Goal: Task Accomplishment & Management: Complete application form

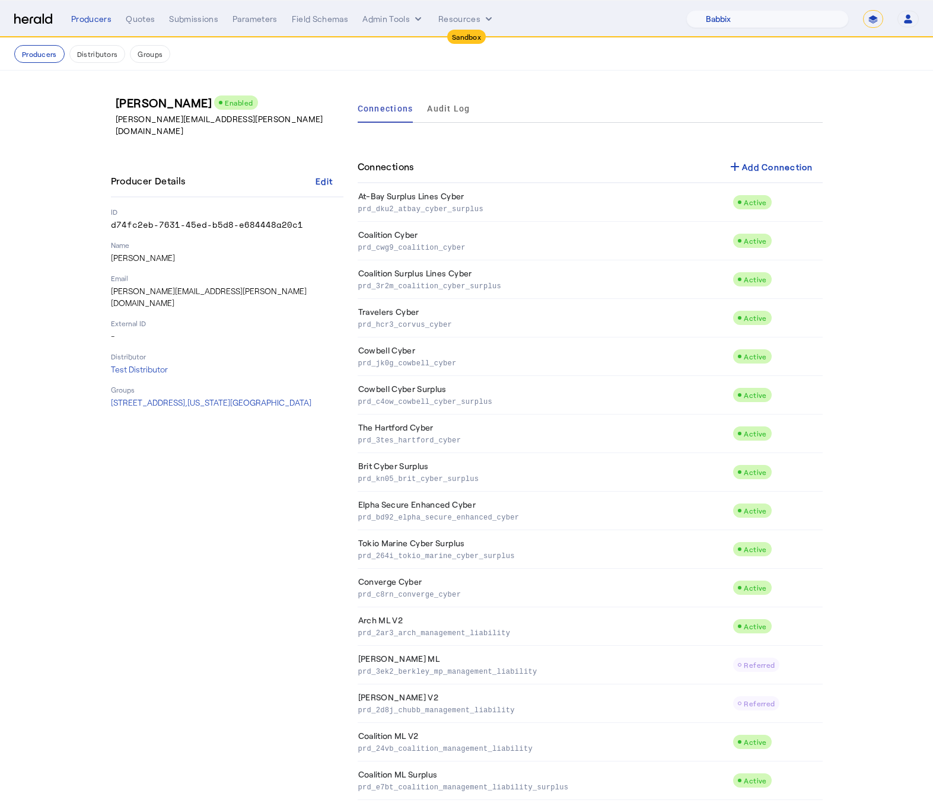
select select "pfm_129z_babbix"
select select "*******"
click at [196, 219] on p "d74fc2eb-7631-45ed-b5d8-e684448a20c1" at bounding box center [227, 225] width 233 height 12
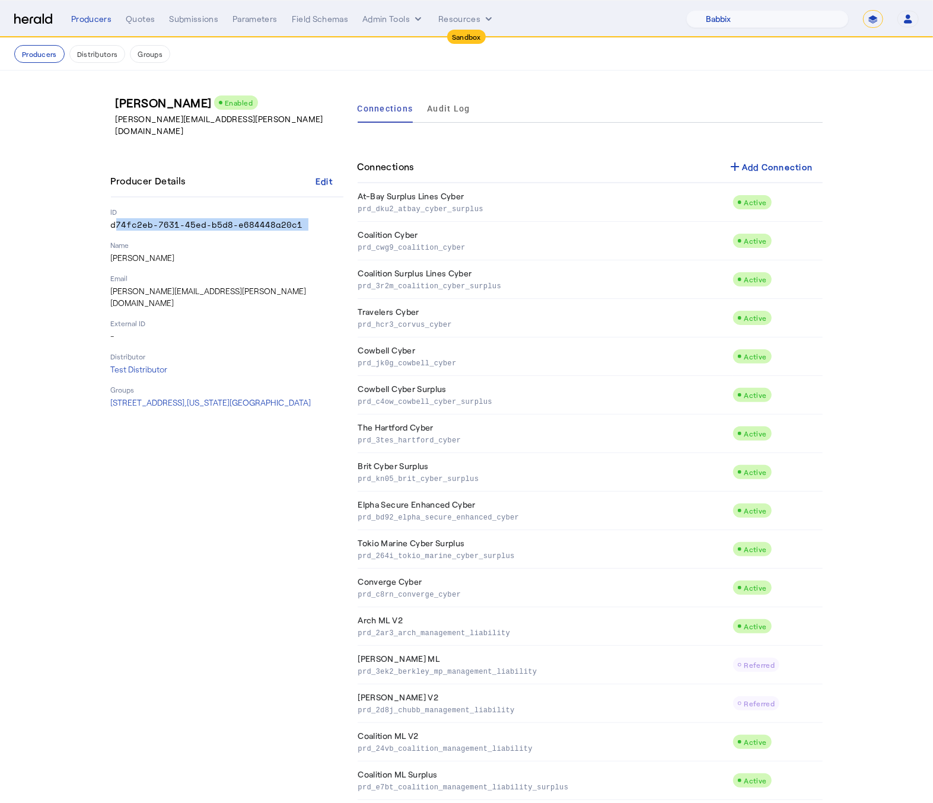
copy p "d74fc2eb-7631-45ed-b5d8-e684448a20c1"
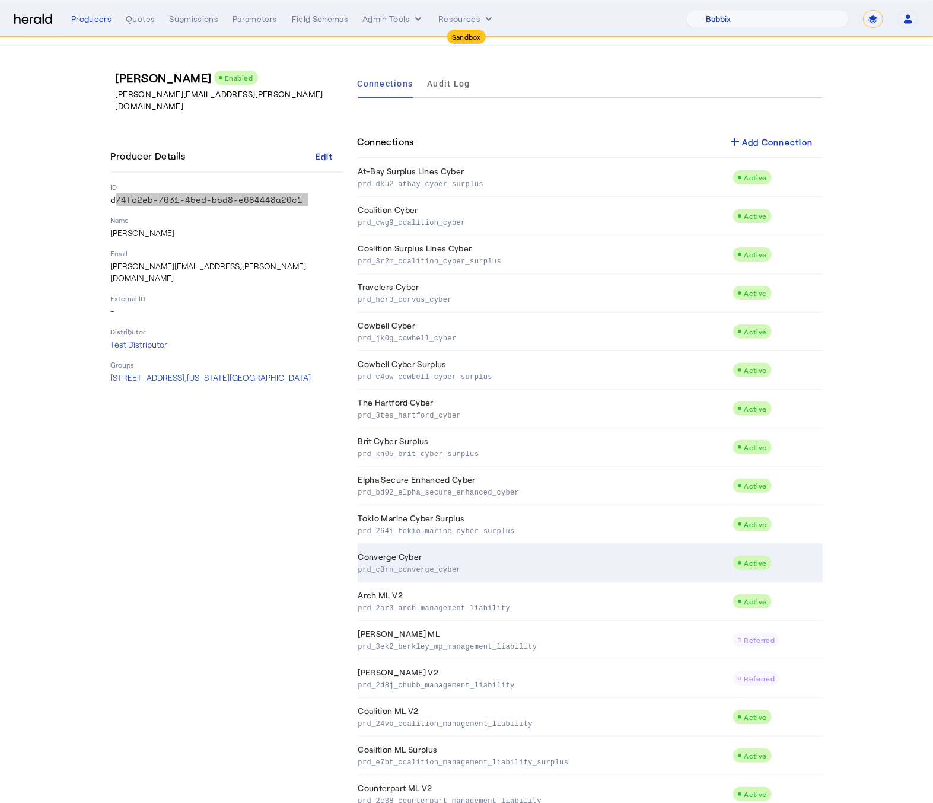
scroll to position [24, 0]
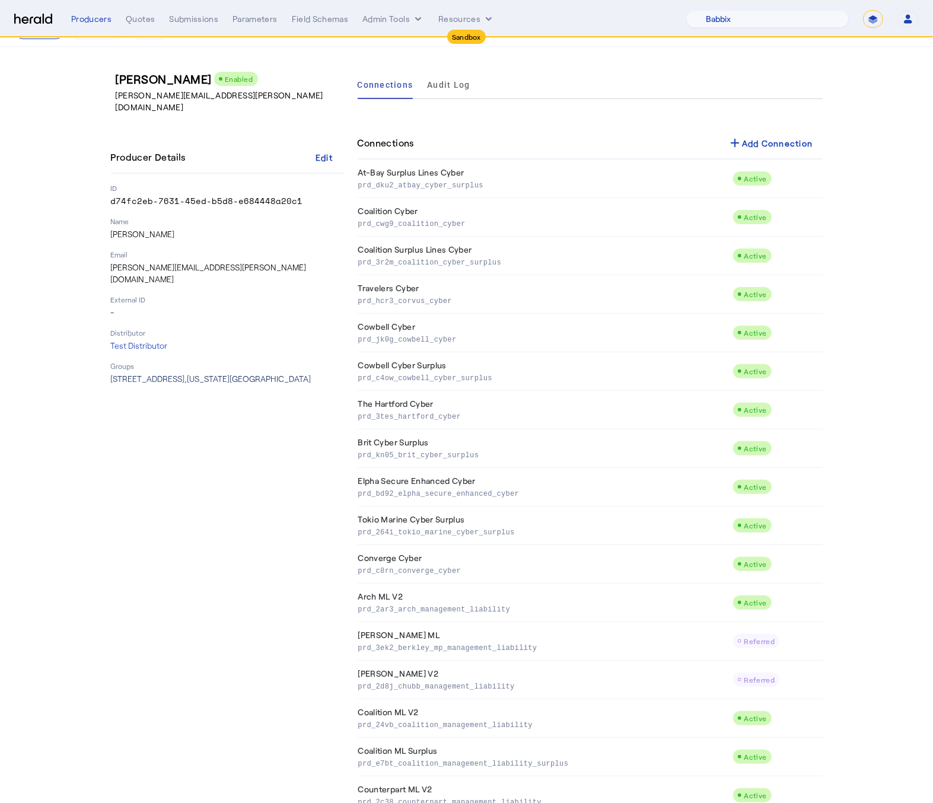
click at [206, 374] on span "[STREET_ADDRESS][US_STATE]" at bounding box center [211, 379] width 201 height 10
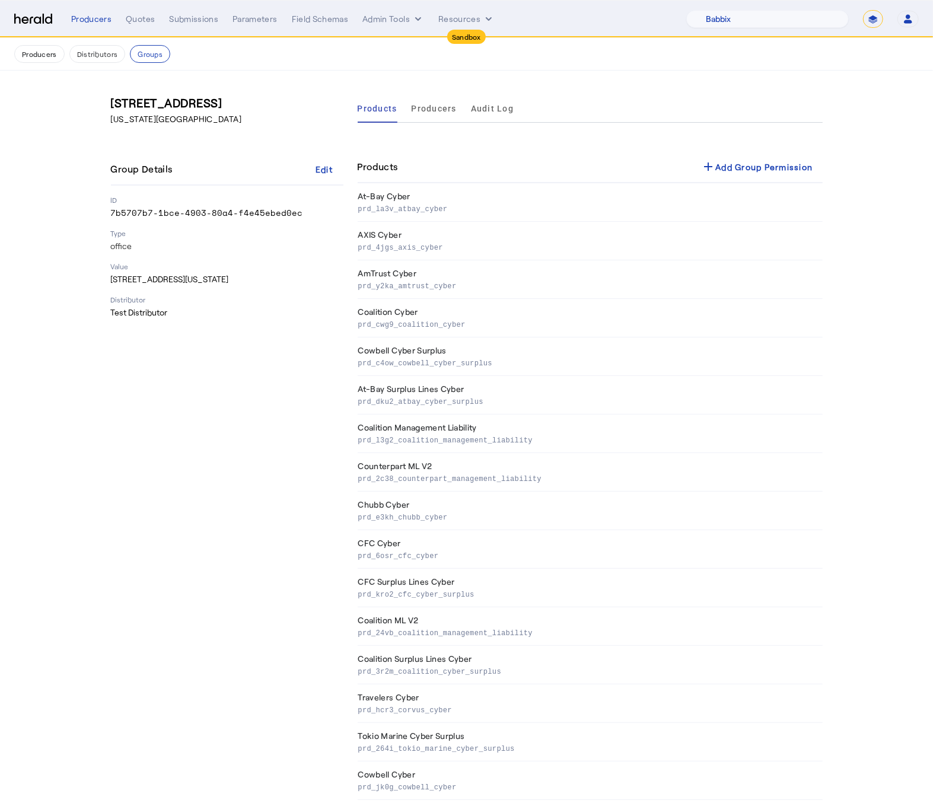
click at [173, 217] on p "7b5707b7-1bce-4903-80a4-f4e45ebed0ec" at bounding box center [227, 213] width 233 height 12
copy p "7b5707b7-1bce-4903-80a4-f4e45ebed0ec"
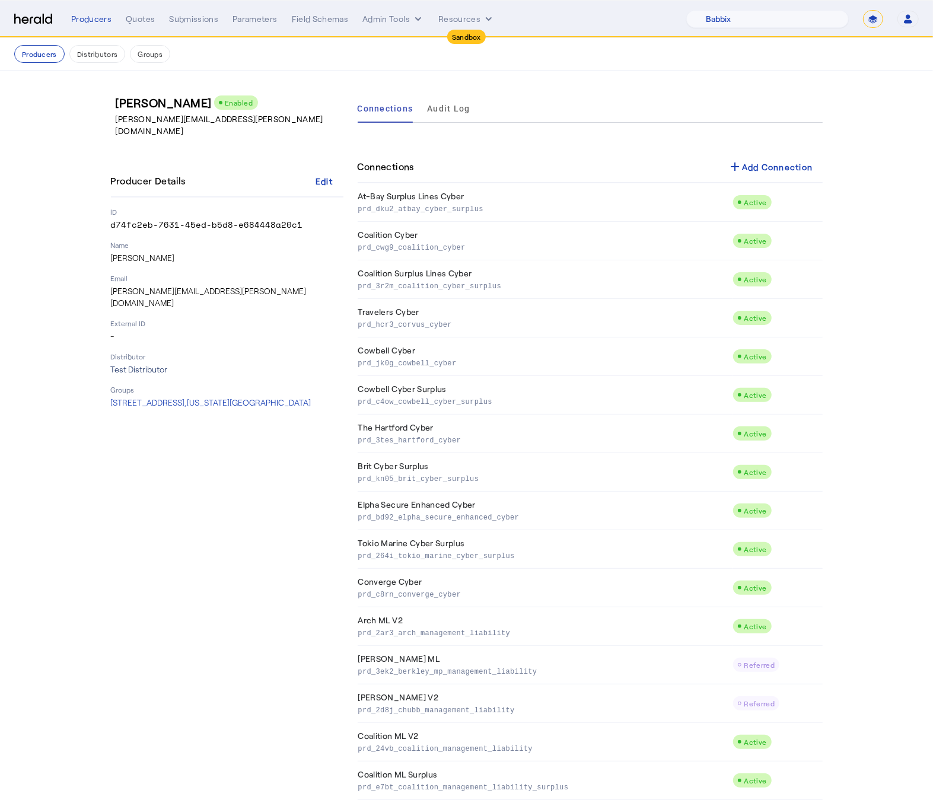
click at [133, 364] on p "Test Distributor" at bounding box center [227, 370] width 233 height 12
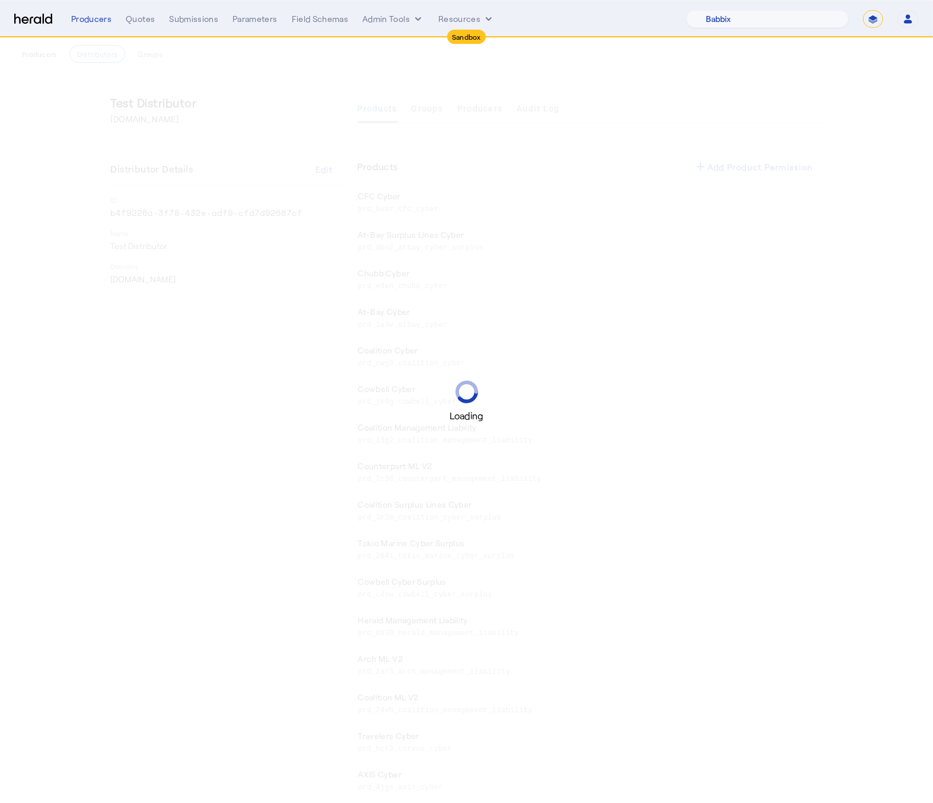
click at [164, 215] on div "Loading" at bounding box center [466, 401] width 933 height 803
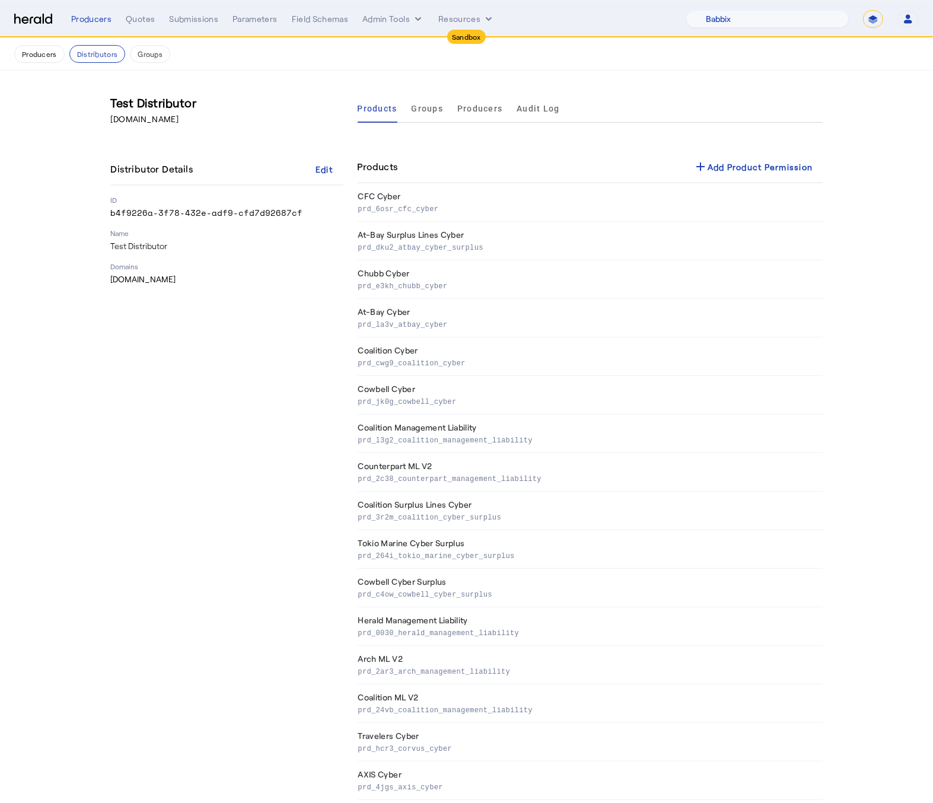
click at [162, 212] on p "b4f9226a-3f78-432e-adf9-cfd7d92687cf" at bounding box center [227, 213] width 233 height 12
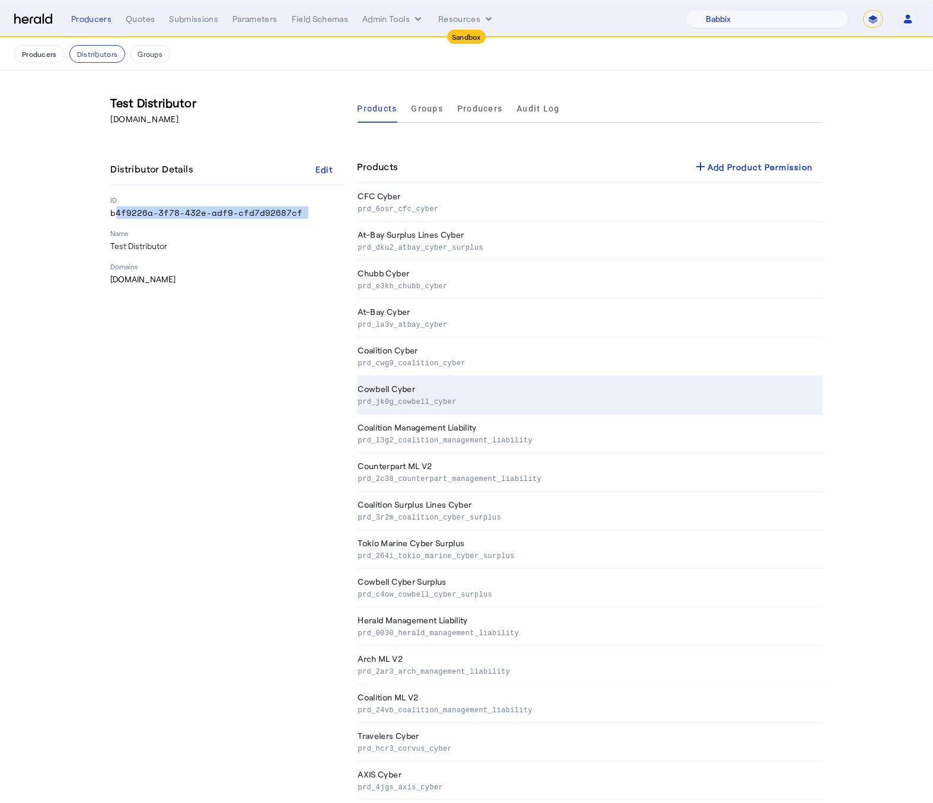
copy p "b4f9226a-3f78-432e-adf9-cfd7d92687cf"
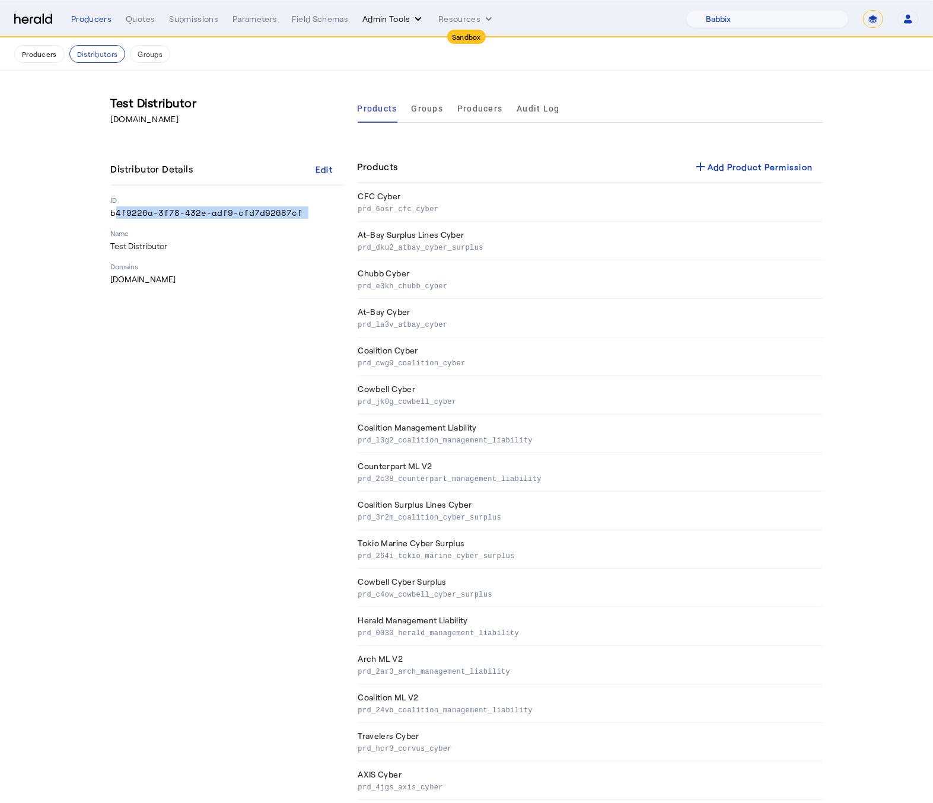
click at [408, 19] on button "Admin Tools" at bounding box center [394, 19] width 62 height 12
click at [406, 44] on span "Platforms Manager" at bounding box center [413, 44] width 87 height 14
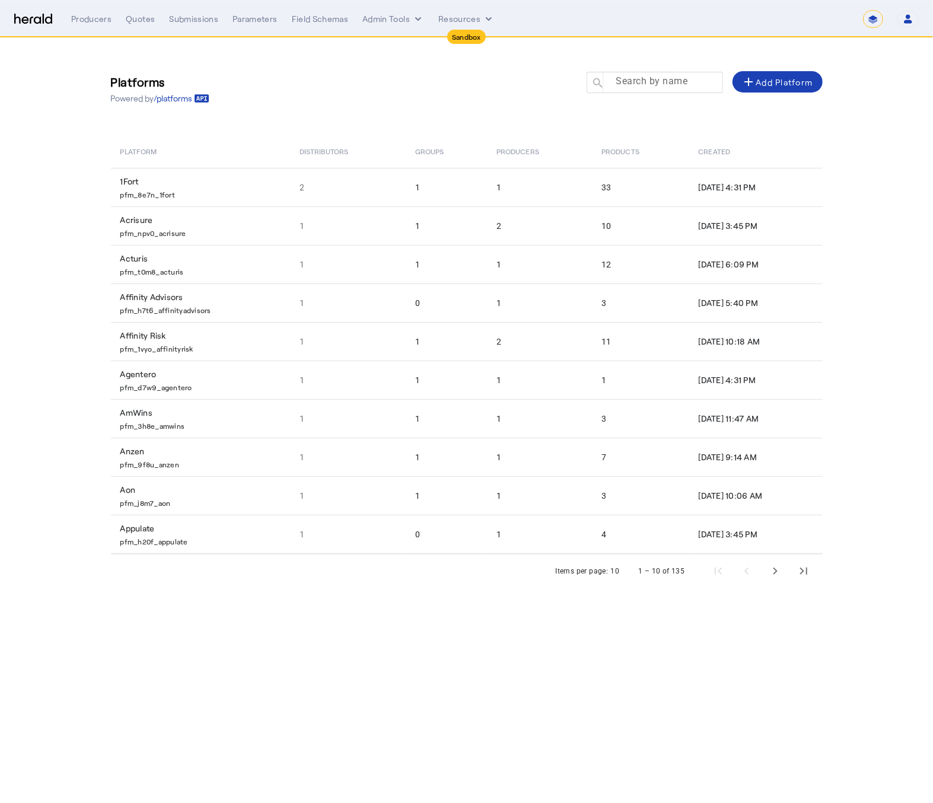
click at [613, 84] on input "Search by name" at bounding box center [660, 82] width 107 height 14
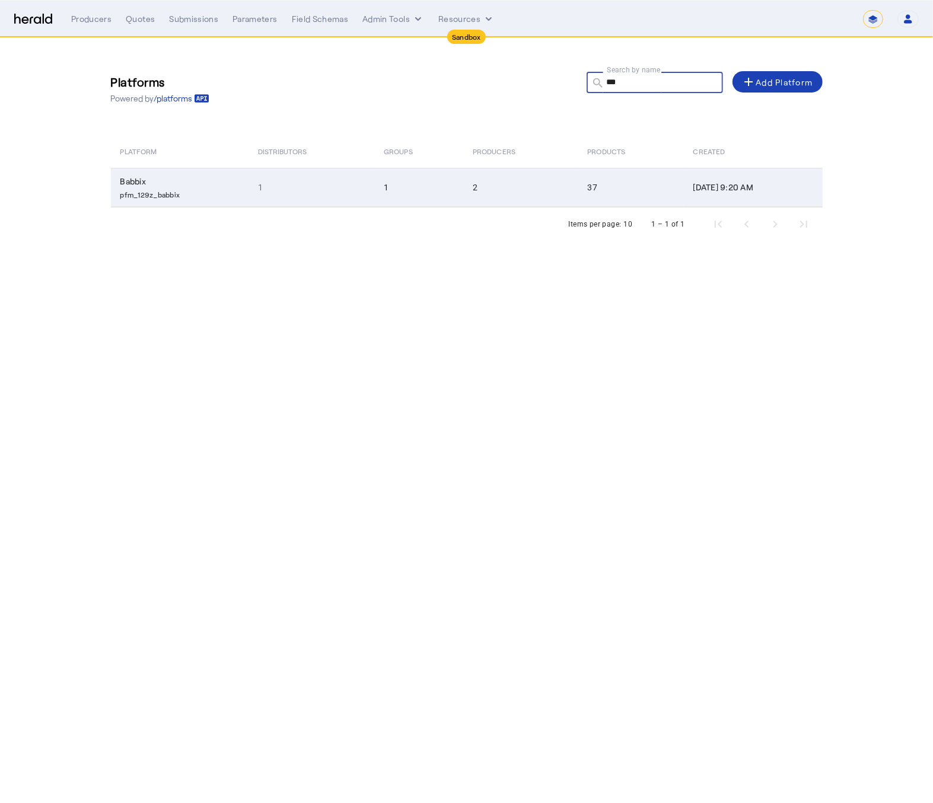
type input "***"
click at [143, 190] on p "pfm_129z_babbix" at bounding box center [181, 193] width 123 height 12
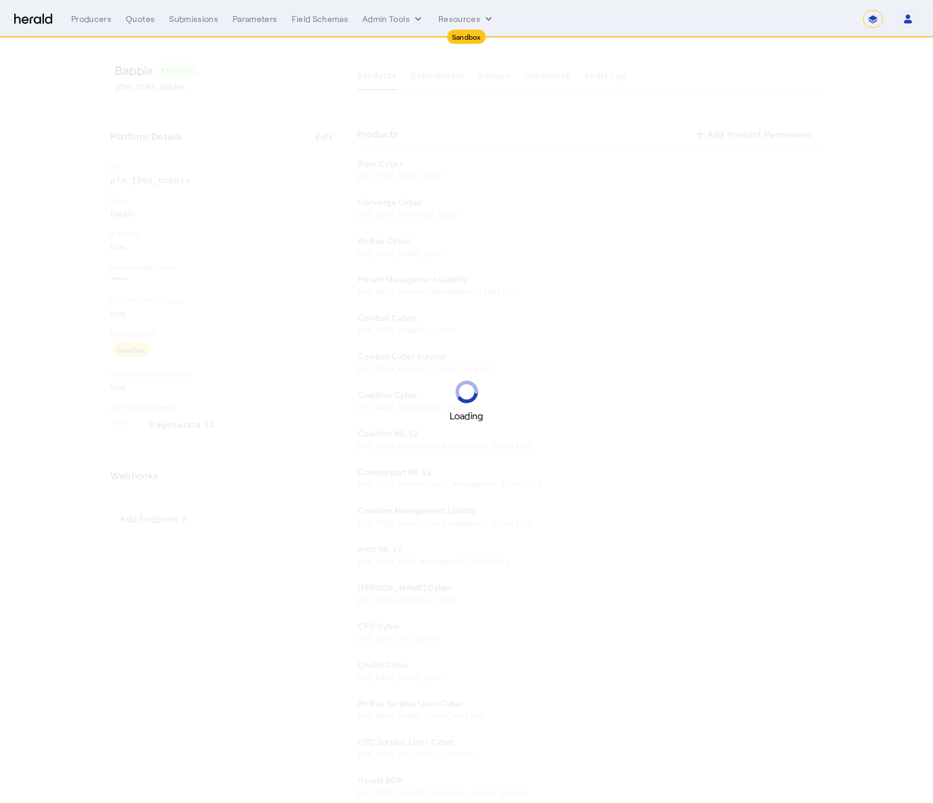
click at [150, 176] on div "Loading" at bounding box center [466, 401] width 933 height 803
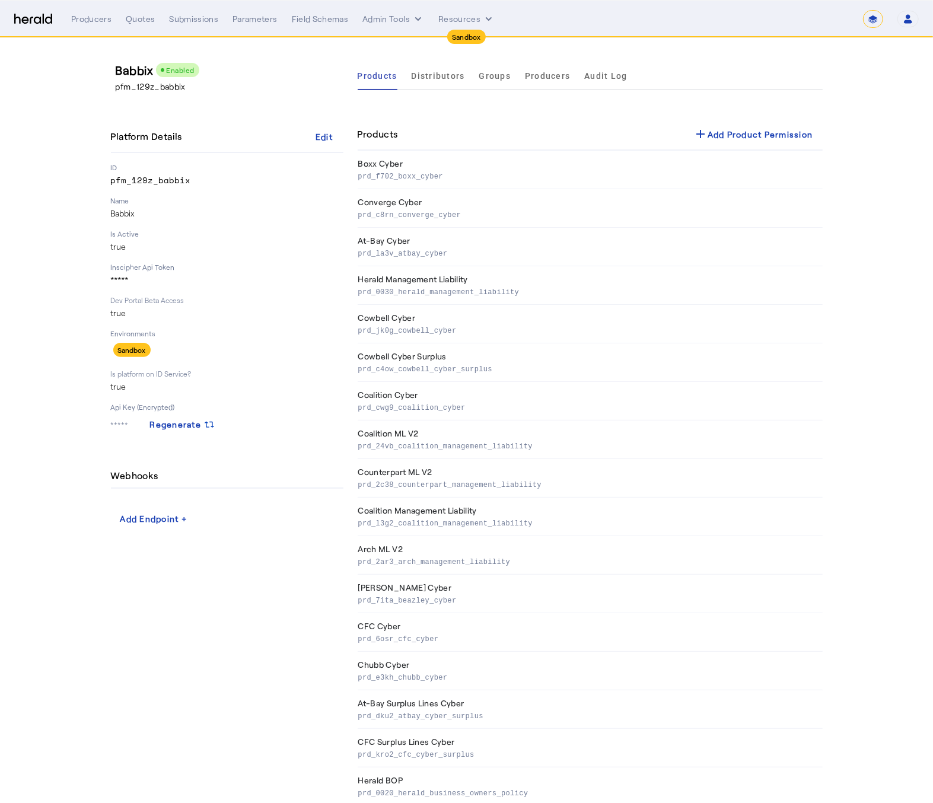
click at [148, 88] on p "pfm_129z_babbix" at bounding box center [232, 87] width 233 height 12
copy p "pfm_129z_babbix"
click at [139, 21] on div "Quotes" at bounding box center [140, 19] width 29 height 12
select select "pfm_129z_babbix"
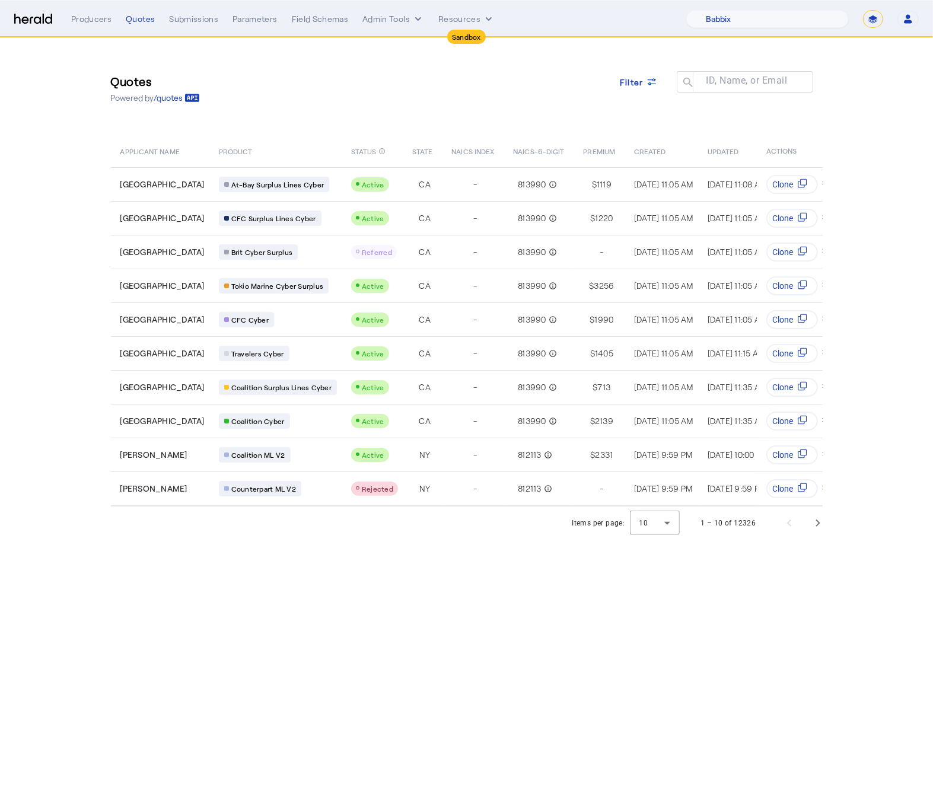
click at [16, 19] on img at bounding box center [33, 19] width 38 height 11
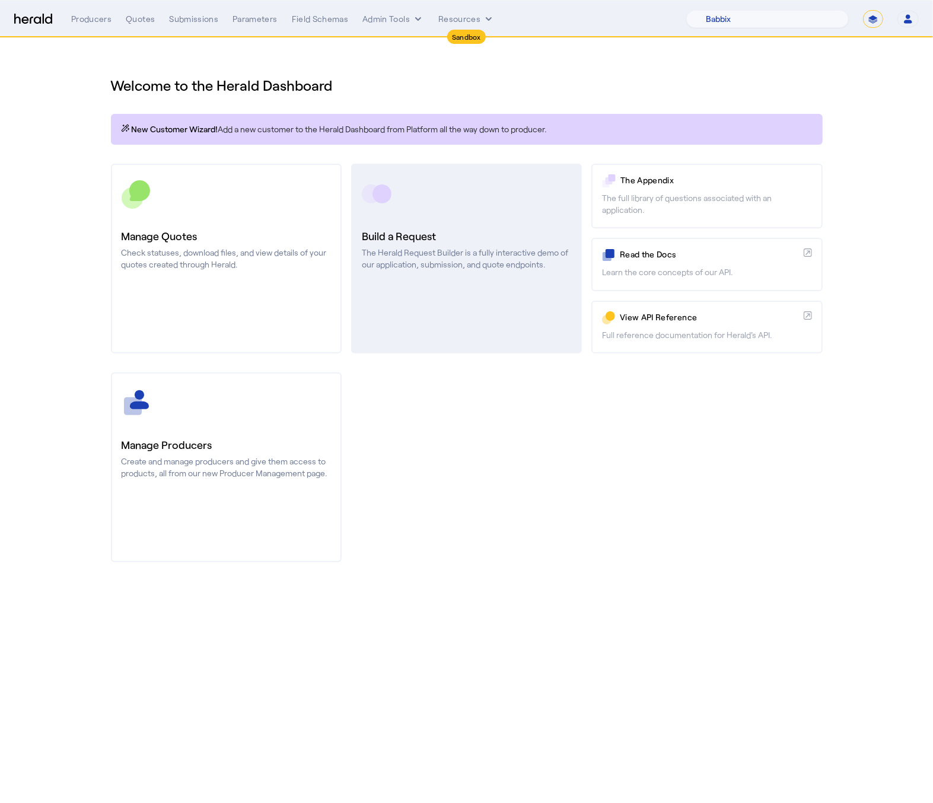
click at [428, 247] on p "The Herald Request Builder is a fully interactive demo of our application, subm…" at bounding box center [466, 259] width 209 height 24
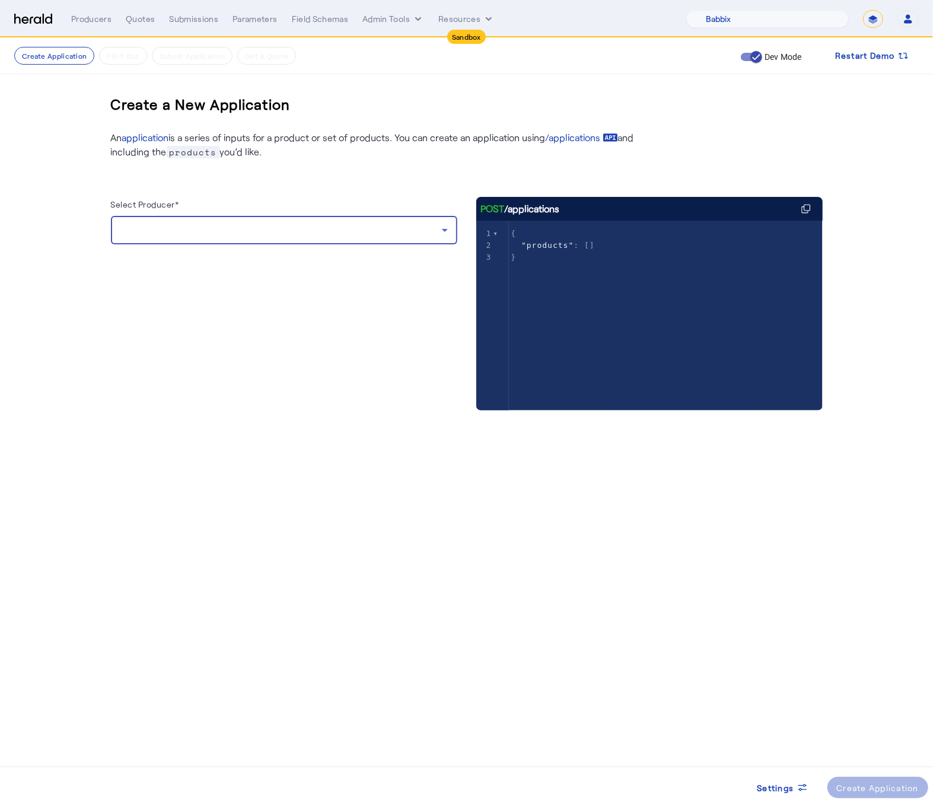
click at [213, 231] on div at bounding box center [281, 230] width 322 height 14
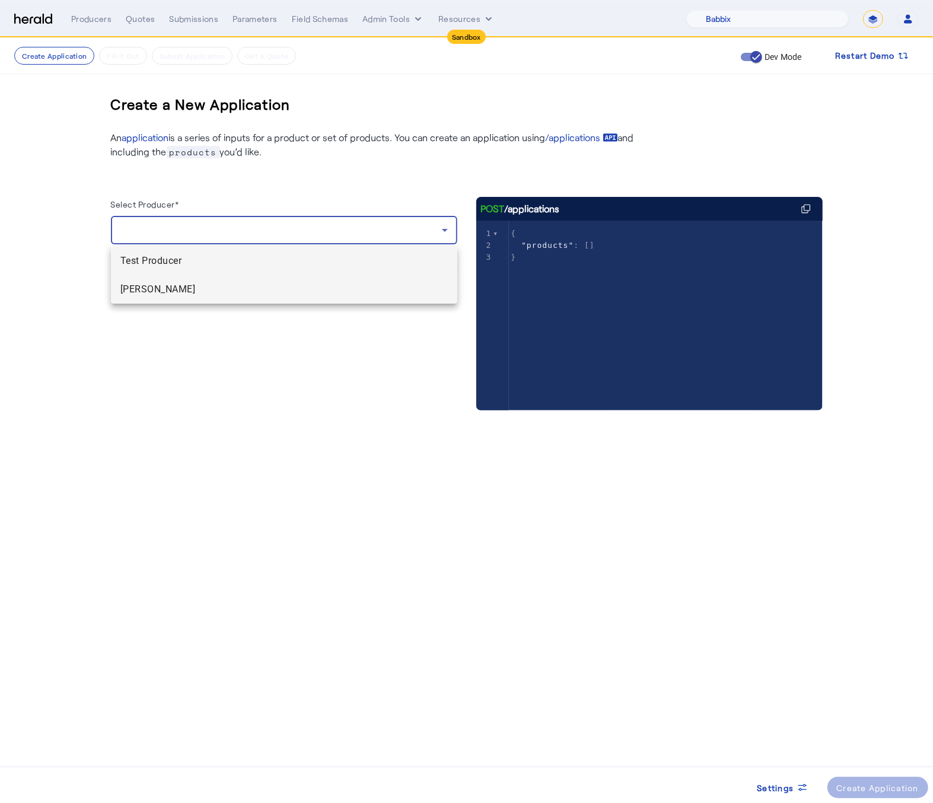
click at [214, 293] on span "[PERSON_NAME]" at bounding box center [284, 289] width 328 height 14
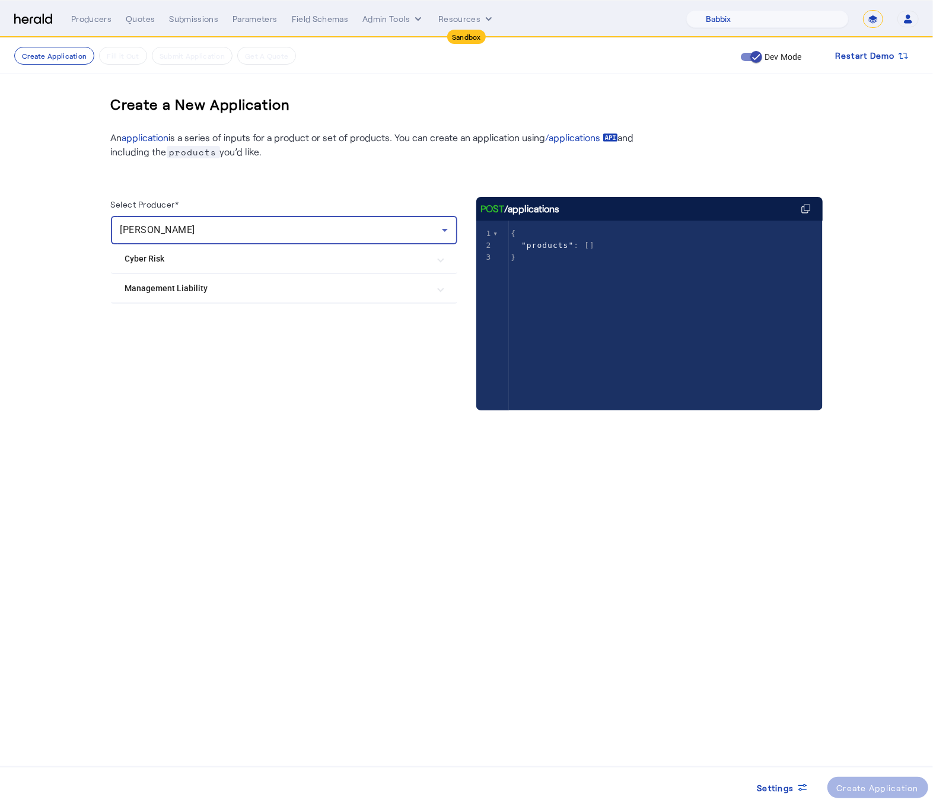
click at [199, 294] on Liability "Management Liability" at bounding box center [277, 288] width 304 height 12
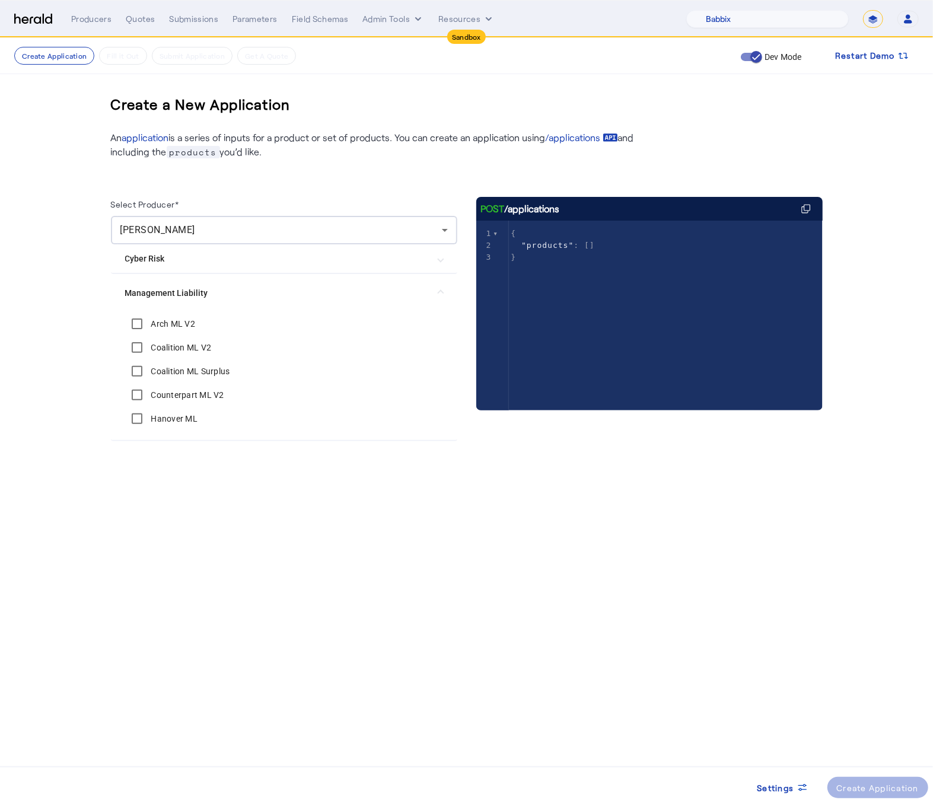
click at [172, 328] on label "Arch ML V2" at bounding box center [172, 324] width 47 height 12
click at [170, 355] on div "Coalition ML V2" at bounding box center [168, 348] width 87 height 24
click at [165, 351] on label "Coalition ML V2" at bounding box center [180, 348] width 63 height 12
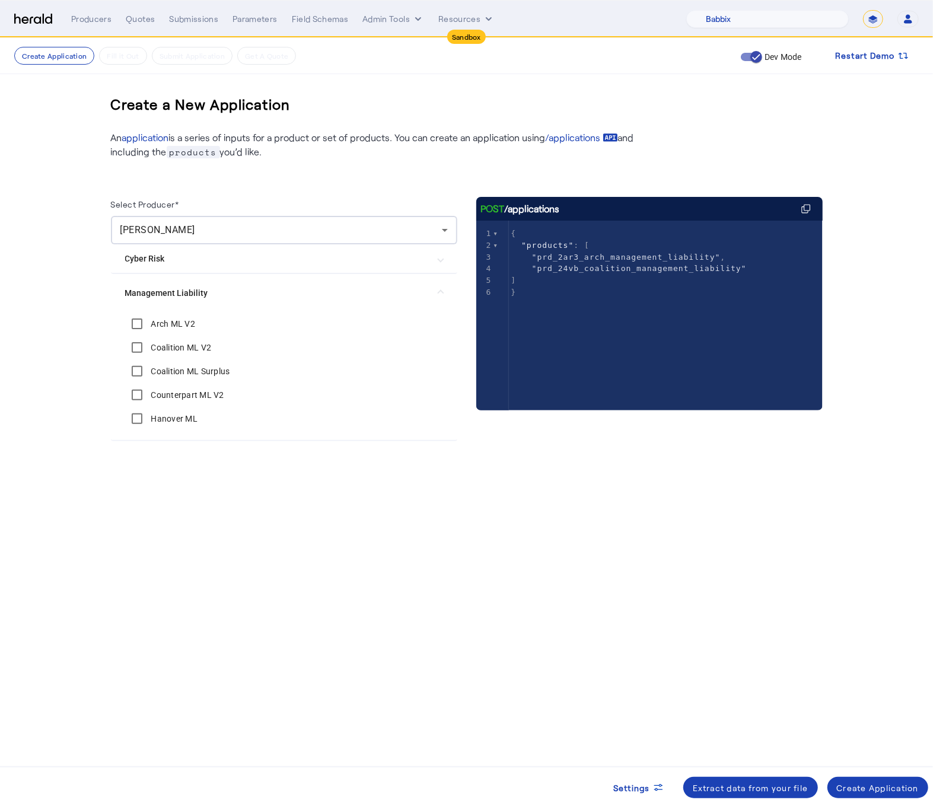
click at [170, 376] on label "Coalition ML Surplus" at bounding box center [189, 371] width 81 height 12
click at [172, 390] on label "Counterpart ML V2" at bounding box center [186, 395] width 75 height 12
click at [162, 420] on label "Hanover ML" at bounding box center [173, 419] width 49 height 12
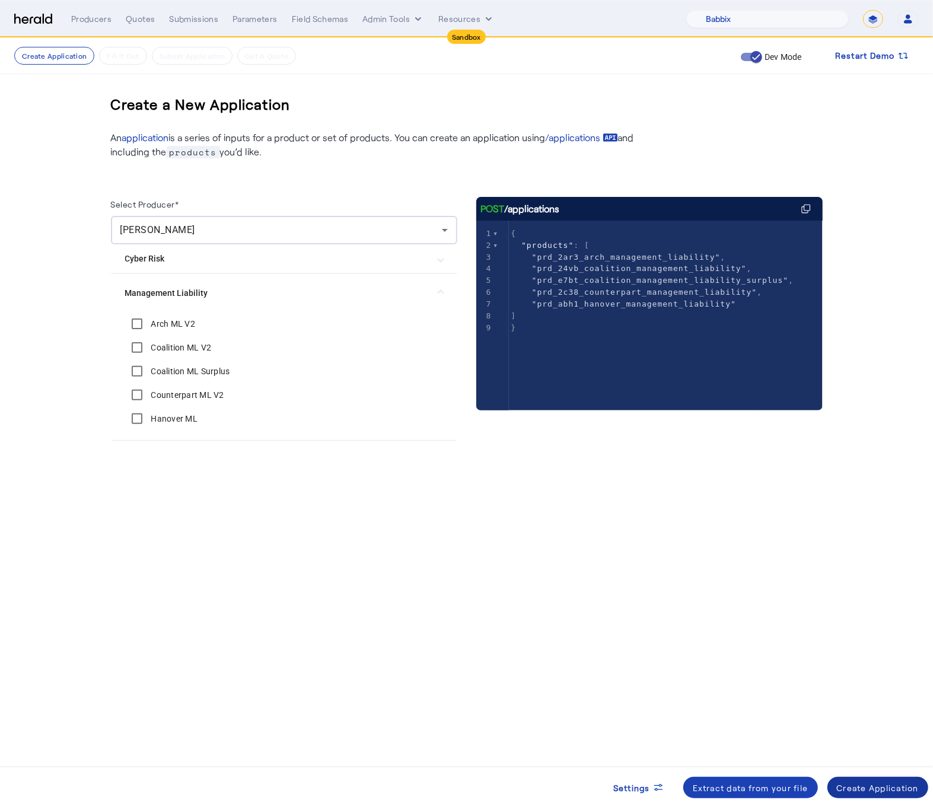
click at [855, 790] on div "Create Application" at bounding box center [878, 788] width 82 height 12
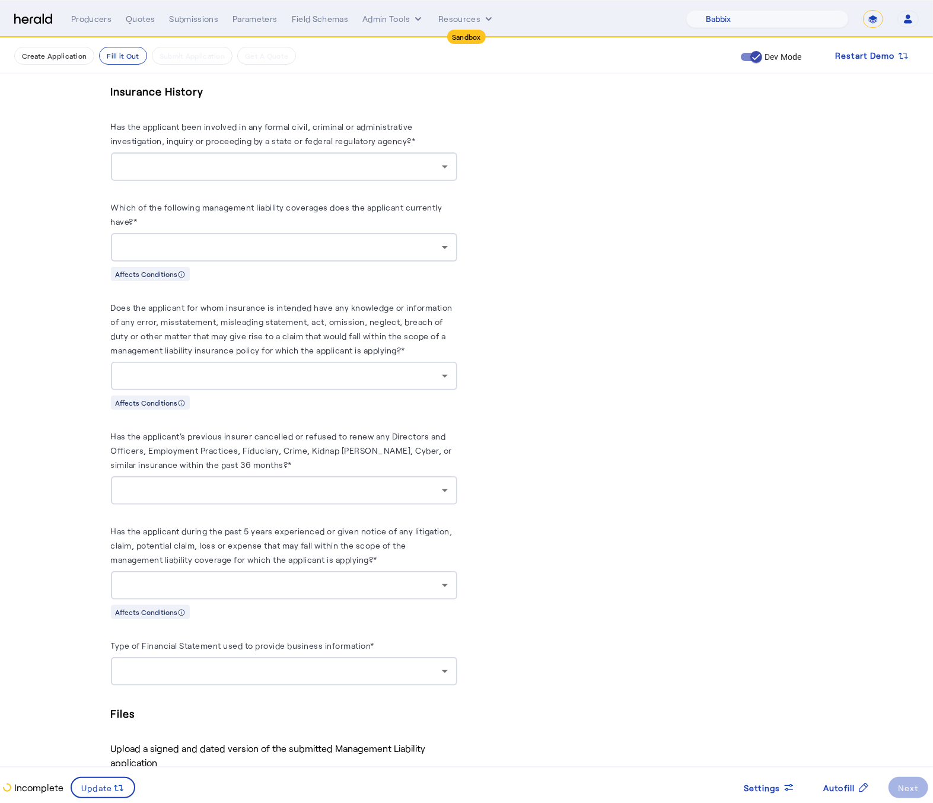
scroll to position [2078, 0]
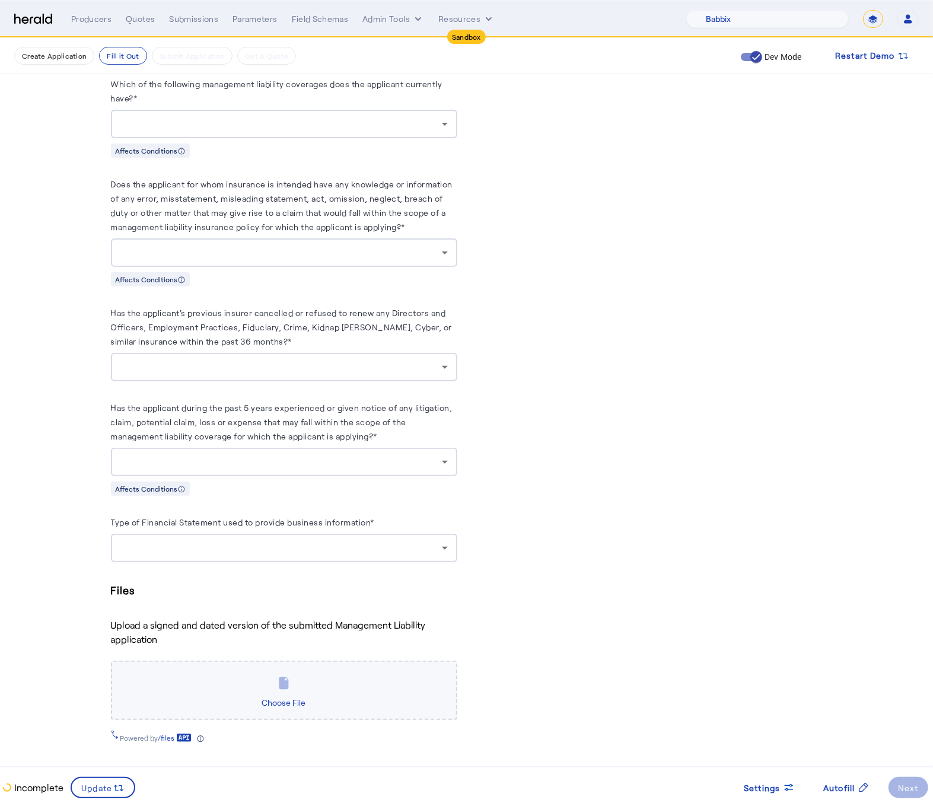
click at [352, 459] on div at bounding box center [281, 462] width 322 height 14
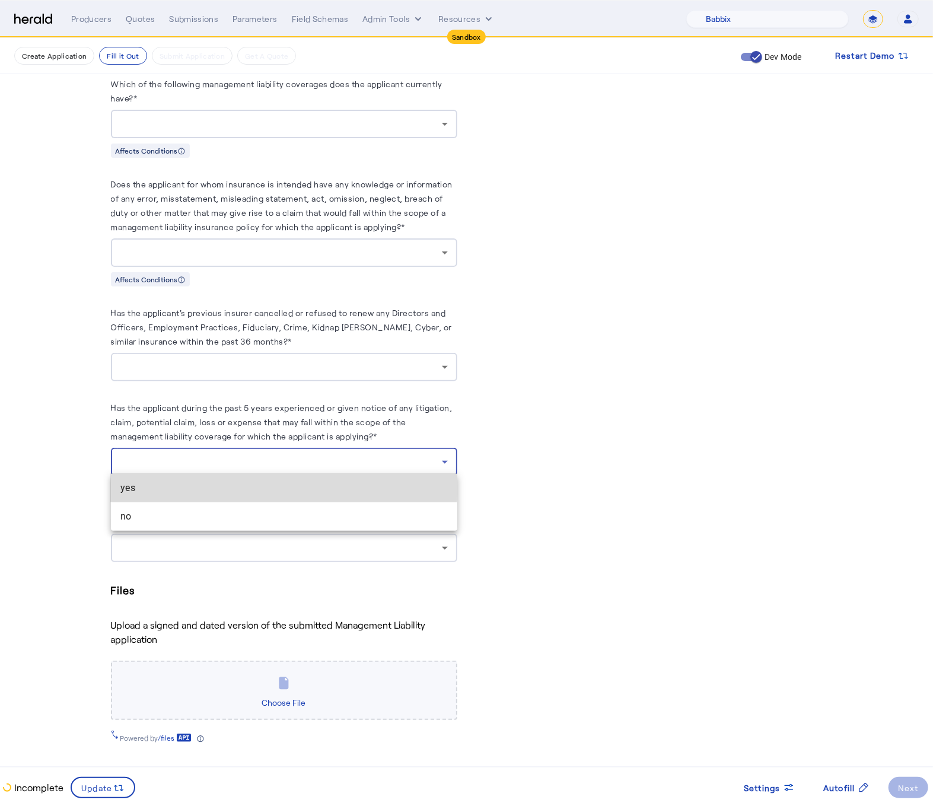
click at [283, 483] on span "yes" at bounding box center [284, 488] width 328 height 14
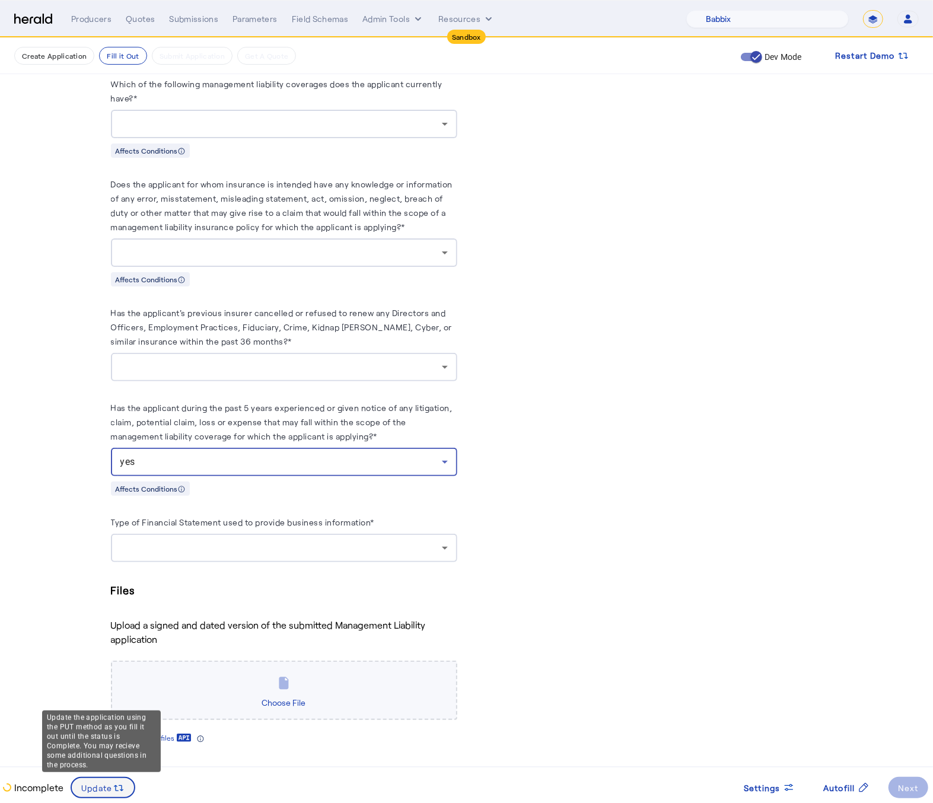
click at [97, 791] on span "Update" at bounding box center [96, 788] width 31 height 12
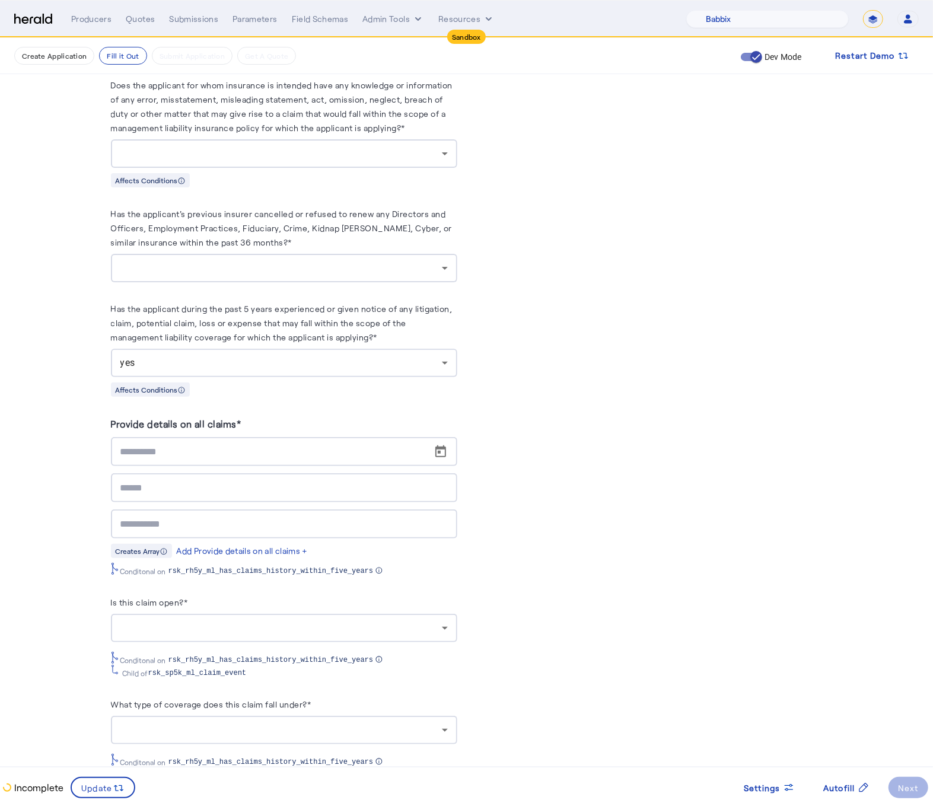
scroll to position [2185, 0]
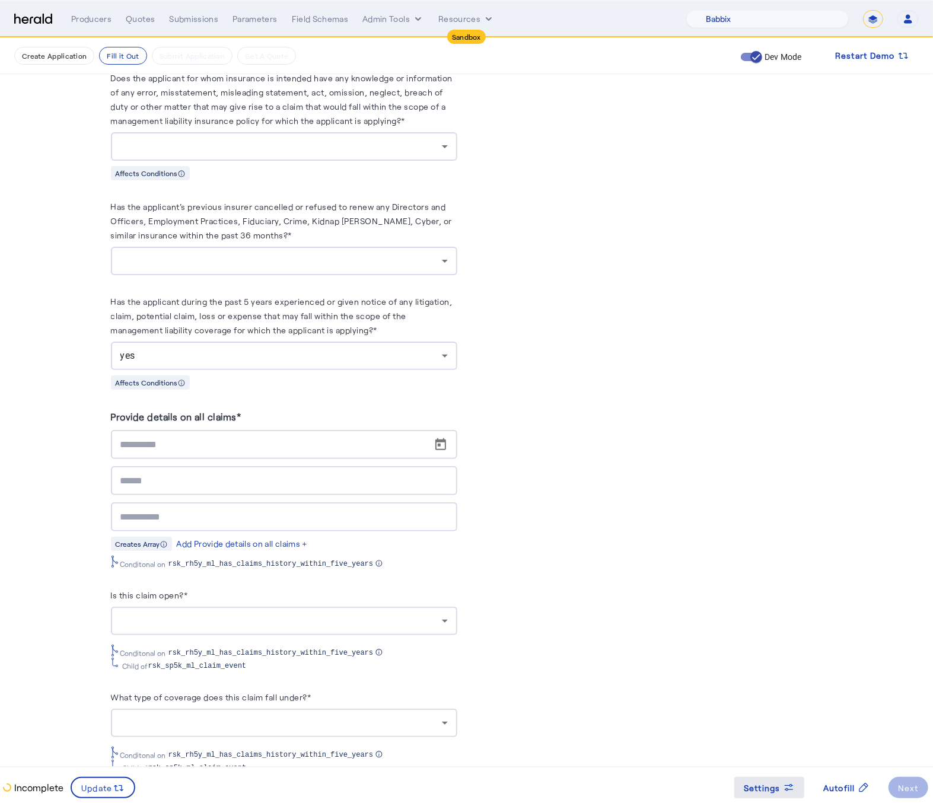
click at [782, 785] on div "Settings" at bounding box center [769, 788] width 51 height 12
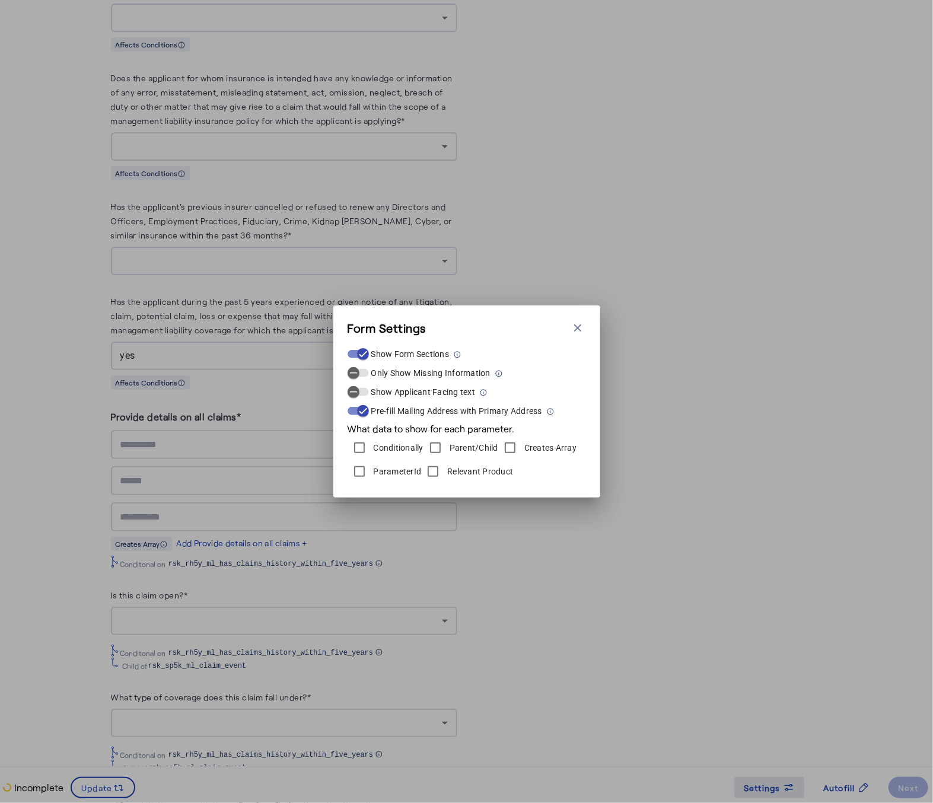
scroll to position [0, 0]
click at [396, 472] on label "ParameterId" at bounding box center [396, 472] width 50 height 12
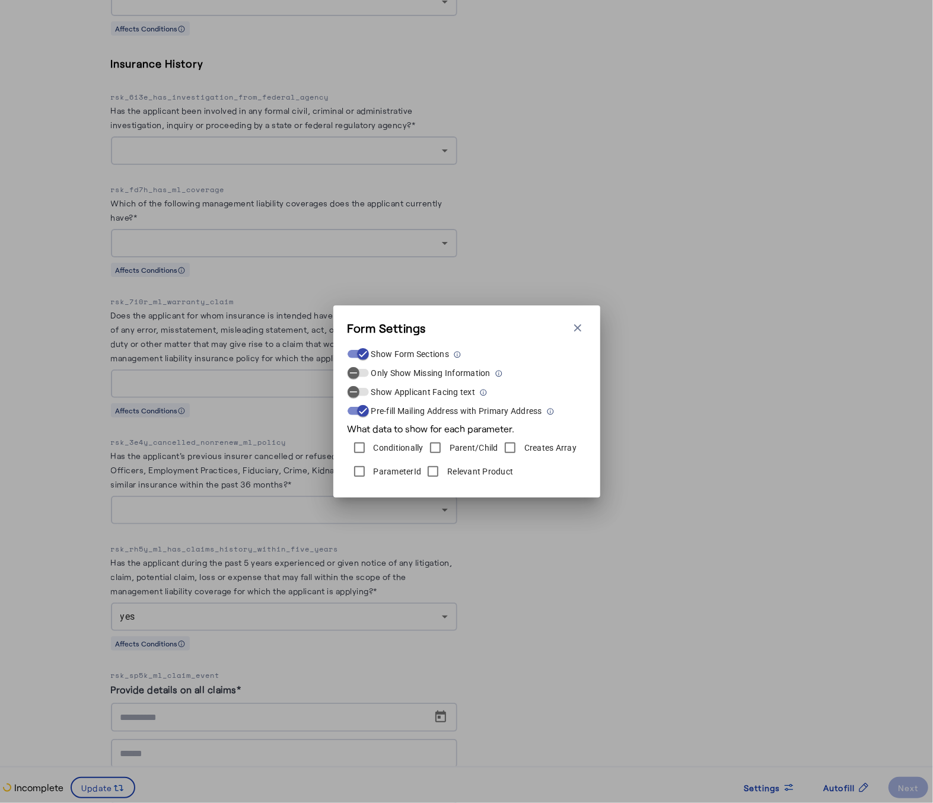
click at [642, 675] on div "Form Settings Close modal Show Form Sections Only Show Missing Information Show…" at bounding box center [466, 401] width 933 height 803
click at [574, 329] on icon "button" at bounding box center [578, 328] width 12 height 12
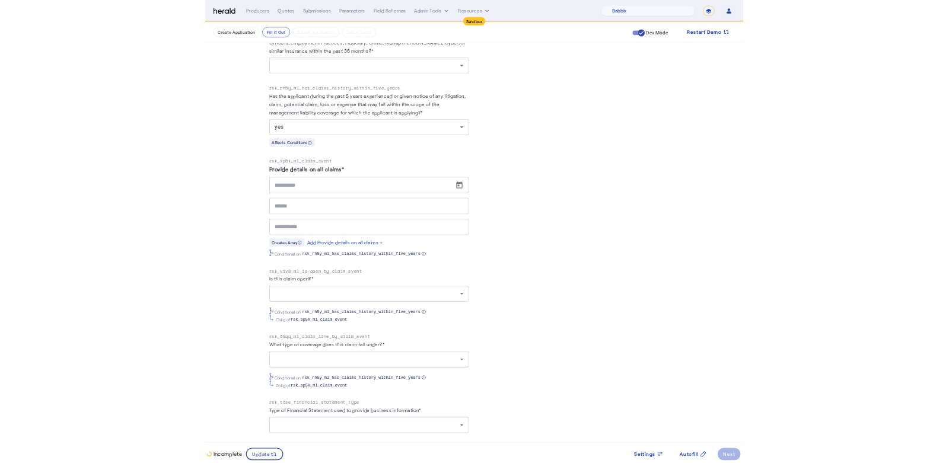
scroll to position [2576, 0]
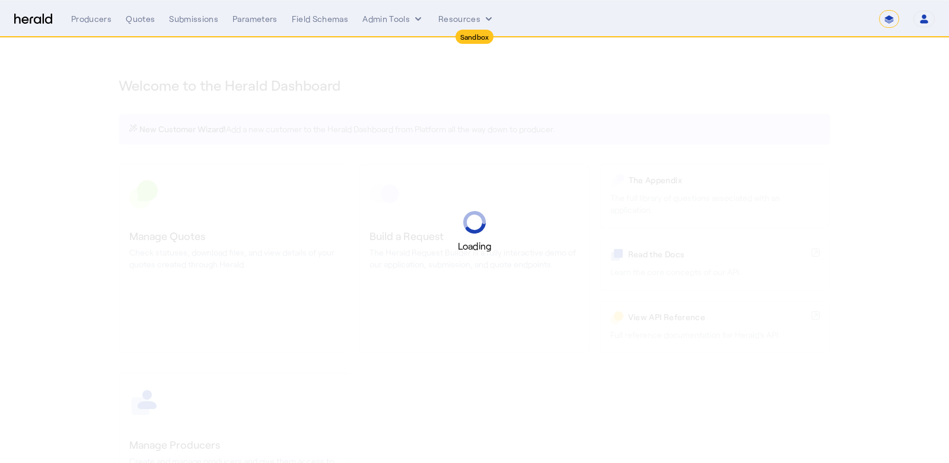
select select "*******"
select select "pfm_2v8p_herald_api"
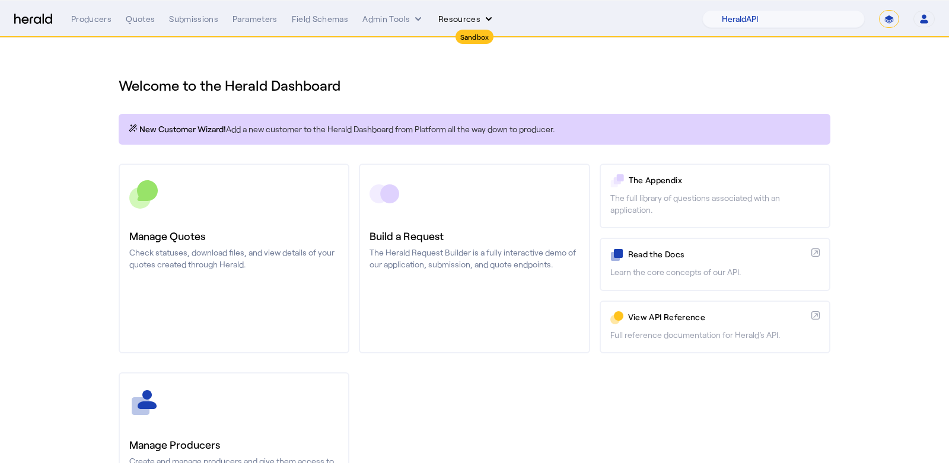
click at [457, 20] on button "Resources" at bounding box center [466, 19] width 56 height 12
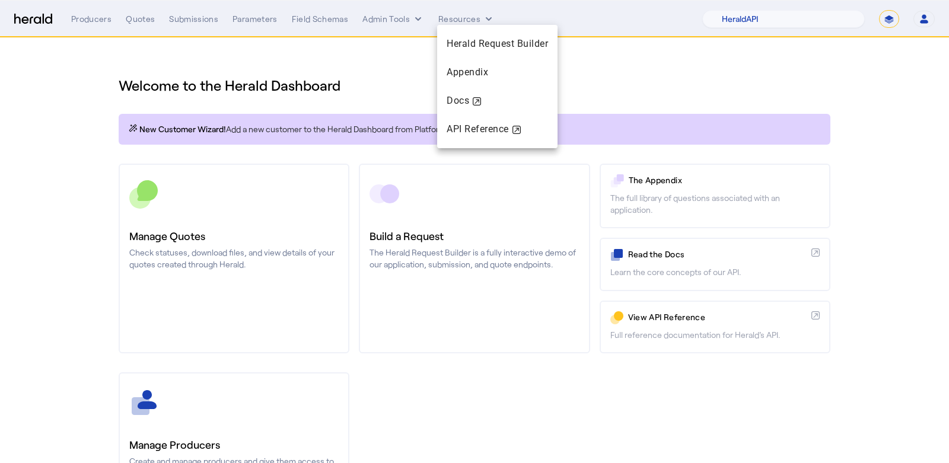
click at [397, 22] on div at bounding box center [474, 231] width 949 height 463
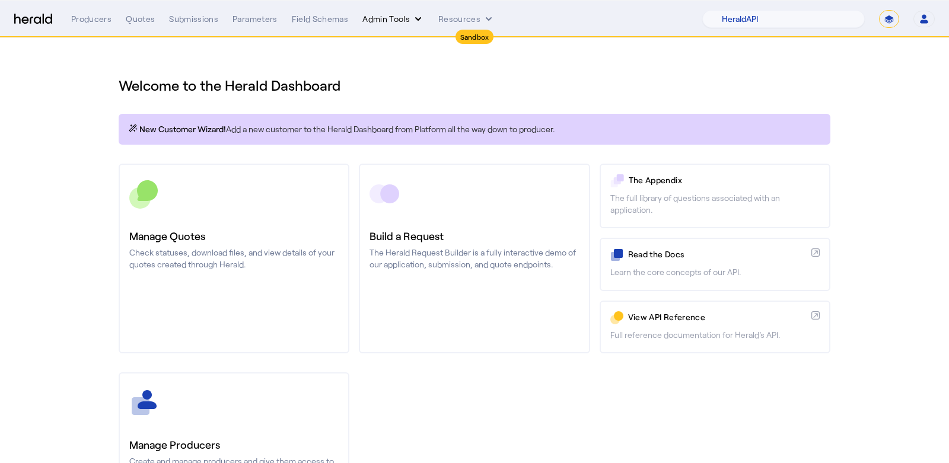
click at [391, 20] on button "Admin Tools" at bounding box center [394, 19] width 62 height 12
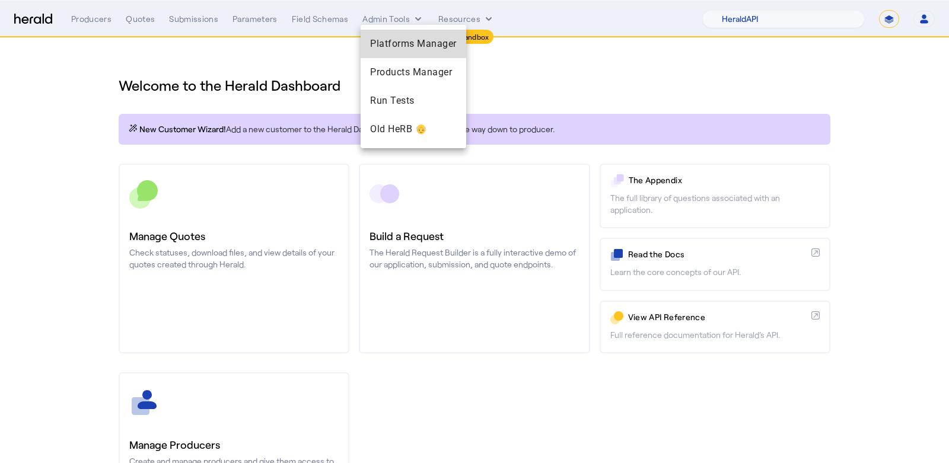
click at [395, 47] on span "Platforms Manager" at bounding box center [413, 44] width 87 height 14
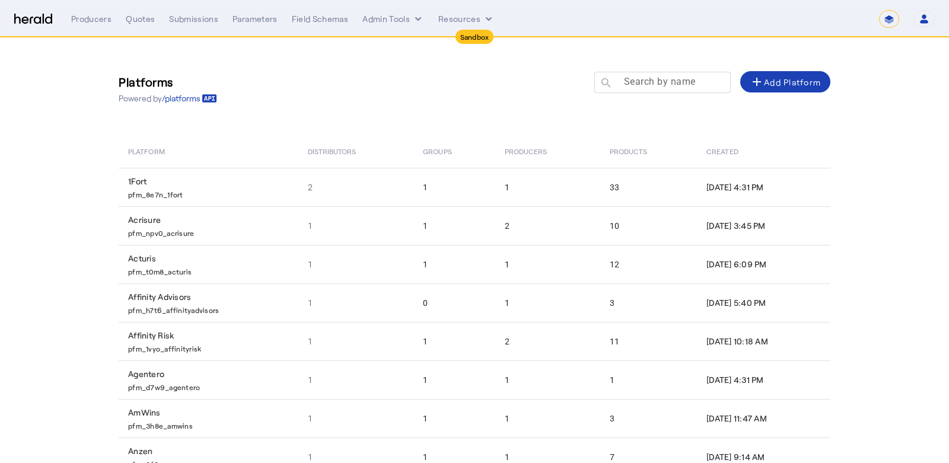
click at [684, 83] on mat-label "Search by name" at bounding box center [660, 81] width 72 height 11
click at [684, 83] on input "Search by name" at bounding box center [668, 82] width 107 height 14
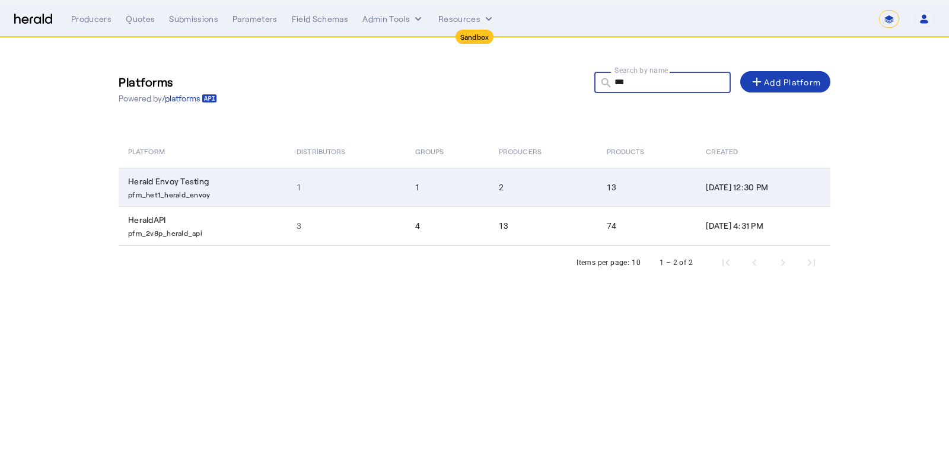
type input "***"
click at [236, 188] on p "pfm_het1_herald_envoy" at bounding box center [205, 193] width 154 height 12
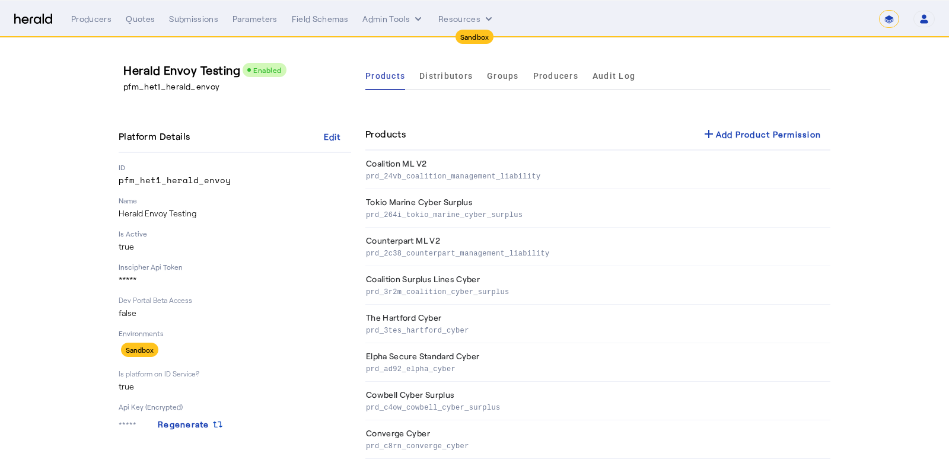
click at [177, 87] on p "pfm_het1_herald_envoy" at bounding box center [239, 87] width 233 height 12
copy p "pfm_het1_herald_envoy"
click at [44, 18] on img at bounding box center [33, 19] width 38 height 11
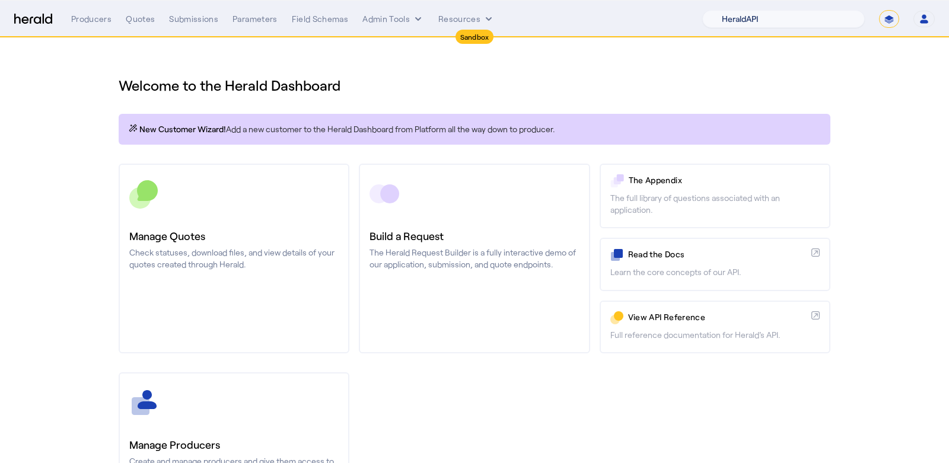
click at [769, 23] on select "1Fort Acrisure Acturis Affinity Advisors Affinity Risk Agentero AmWins Anzen Ao…" at bounding box center [783, 19] width 163 height 18
select select "pfm_het1_herald_envoy"
click at [733, 10] on select "1Fort Acrisure Acturis Affinity Advisors Affinity Risk Agentero AmWins Anzen Ao…" at bounding box center [783, 19] width 163 height 18
click at [102, 24] on div "Producers" at bounding box center [91, 19] width 40 height 12
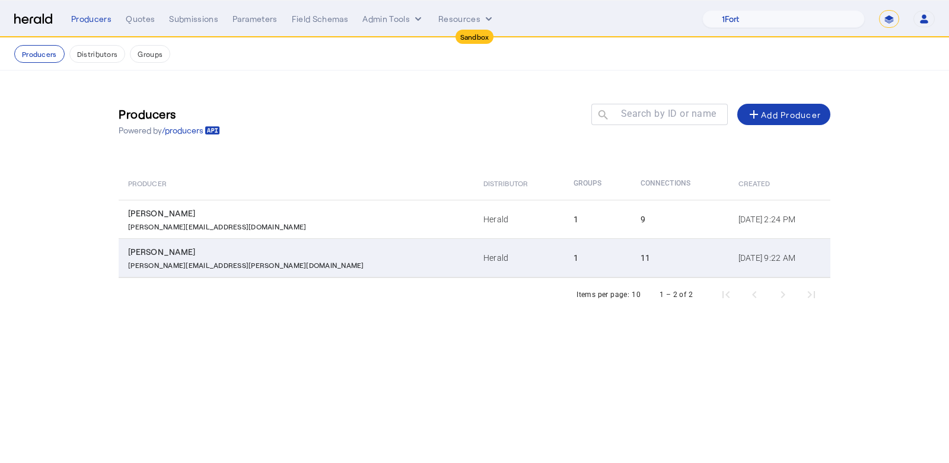
click at [256, 252] on div "[PERSON_NAME]" at bounding box center [298, 252] width 341 height 12
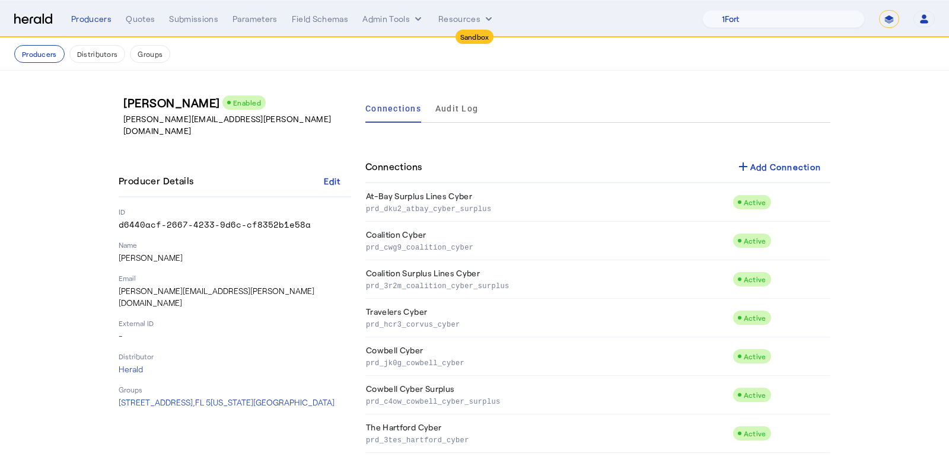
click at [160, 219] on p "d6440acf-2667-4233-9d6c-cf8352b1e58a" at bounding box center [235, 225] width 233 height 12
copy p "d6440acf-2667-4233-9d6c-cf8352b1e58a"
click at [135, 364] on p "Herald" at bounding box center [235, 370] width 233 height 12
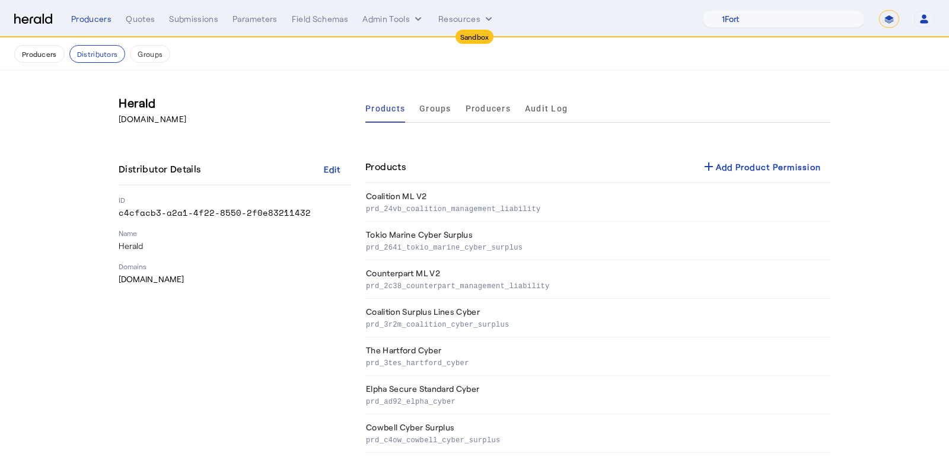
click at [208, 212] on p "c4cfacb3-a2a1-4f22-8550-2f0e83211432" at bounding box center [235, 213] width 233 height 12
copy p "c4cfacb3-a2a1-4f22-8550-2f0e83211432"
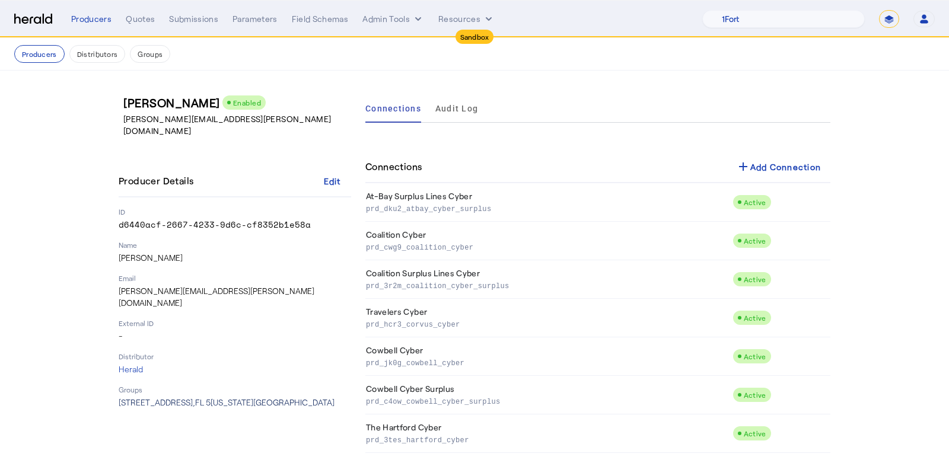
click at [163, 398] on span "115 Broadway, FL 5 New York, NY 10006" at bounding box center [227, 403] width 216 height 10
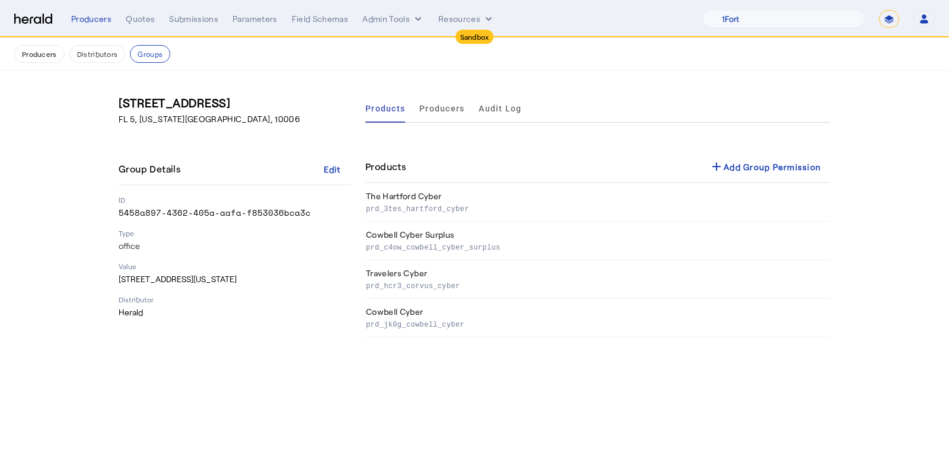
click at [145, 214] on p "5458a897-4362-405a-aafa-f853036bca3c" at bounding box center [235, 213] width 233 height 12
copy p "5458a897-4362-405a-aafa-f853036bca3c"
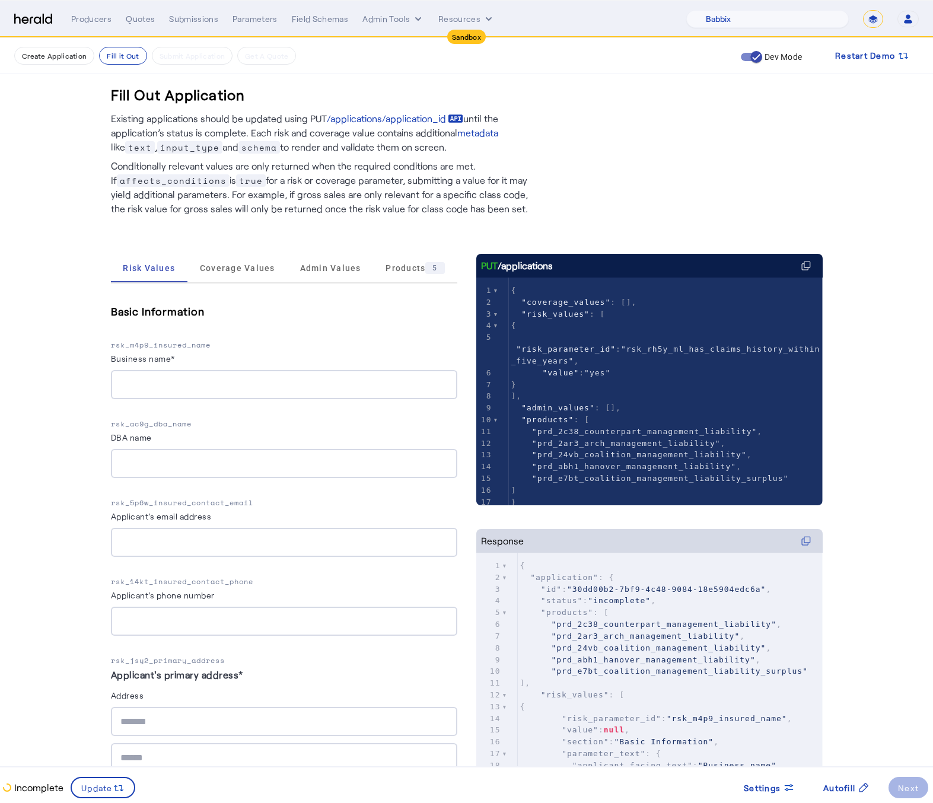
select select "pfm_129z_babbix"
select select "*******"
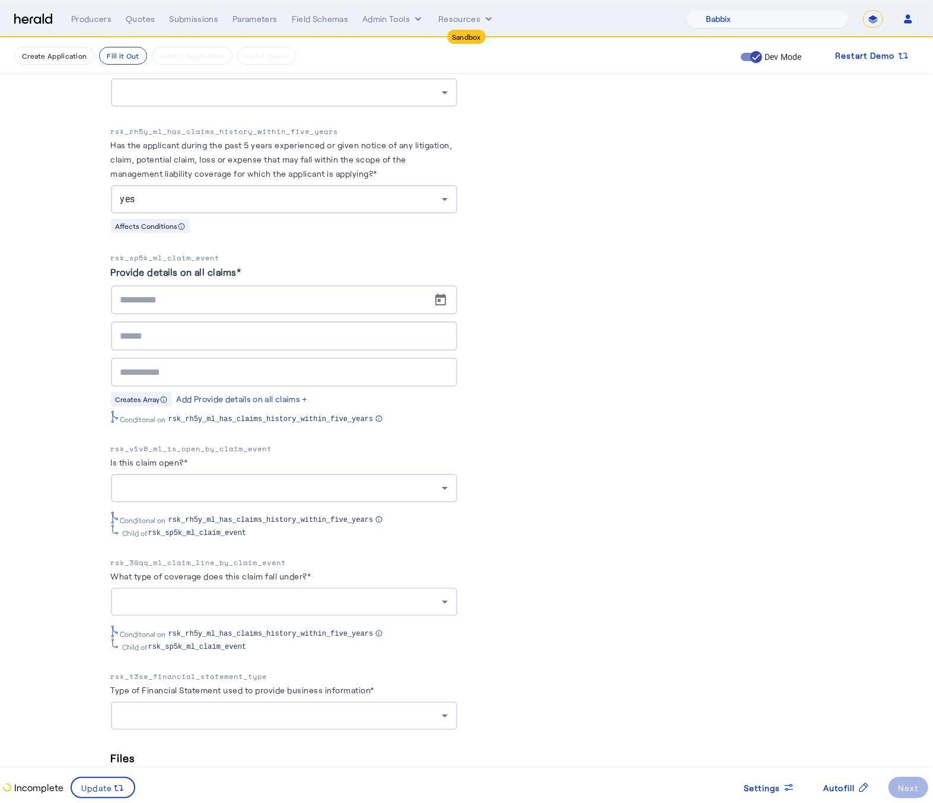
scroll to position [2602, 0]
